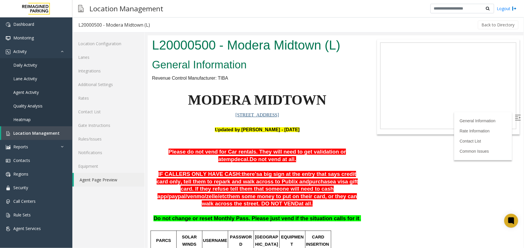
scroll to position [77, 0]
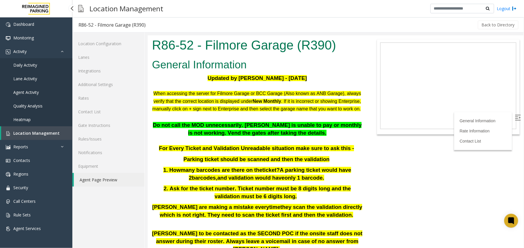
scroll to position [193, 0]
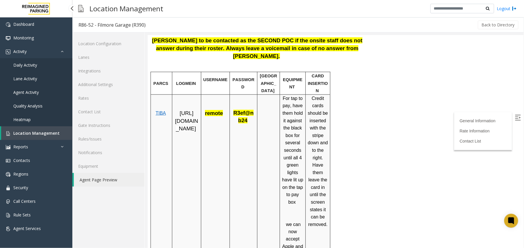
click at [26, 137] on link "Location Management" at bounding box center [36, 133] width 71 height 14
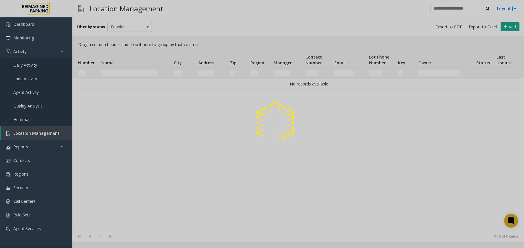
click at [126, 69] on div at bounding box center [262, 124] width 524 height 248
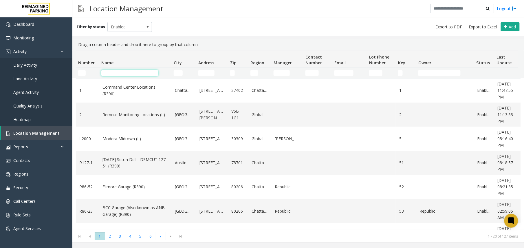
click at [128, 71] on input "Name Filter" at bounding box center [129, 73] width 57 height 6
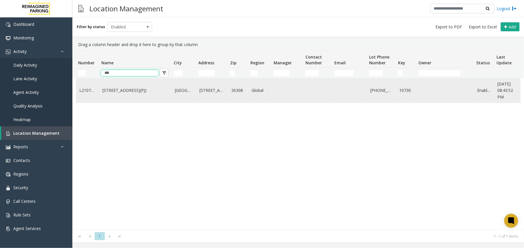
type input "***"
click at [120, 102] on td "730 Peachtree Street (L)(PJ)" at bounding box center [135, 90] width 72 height 24
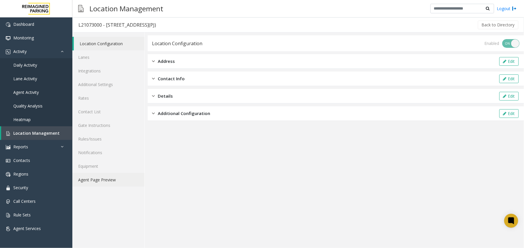
click at [106, 180] on link "Agent Page Preview" at bounding box center [108, 180] width 72 height 14
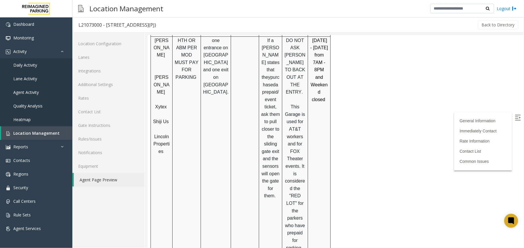
scroll to position [313, 0]
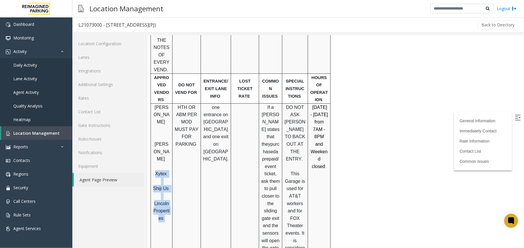
drag, startPoint x: 153, startPoint y: 124, endPoint x: 169, endPoint y: 169, distance: 47.6
click at [169, 169] on div "RR Donnell Kuo Diedrich Xytex Shiji Us Lincoln Properties" at bounding box center [160, 162] width 21 height 119
copy div "Xytex Shiji Us Lincoln Properties"
